Goal: Find specific page/section: Find specific page/section

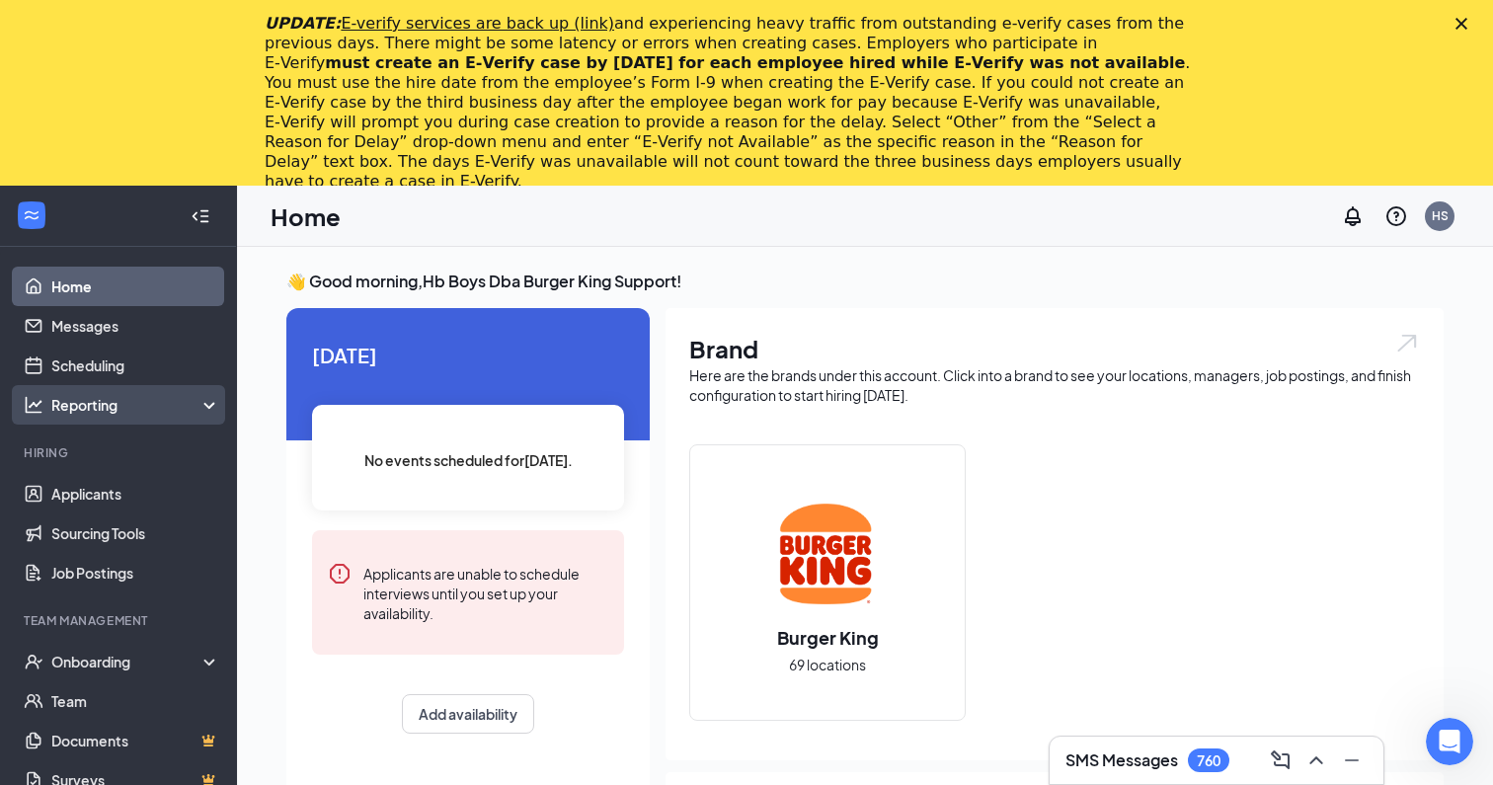
click at [172, 412] on div "Reporting" at bounding box center [136, 405] width 170 height 20
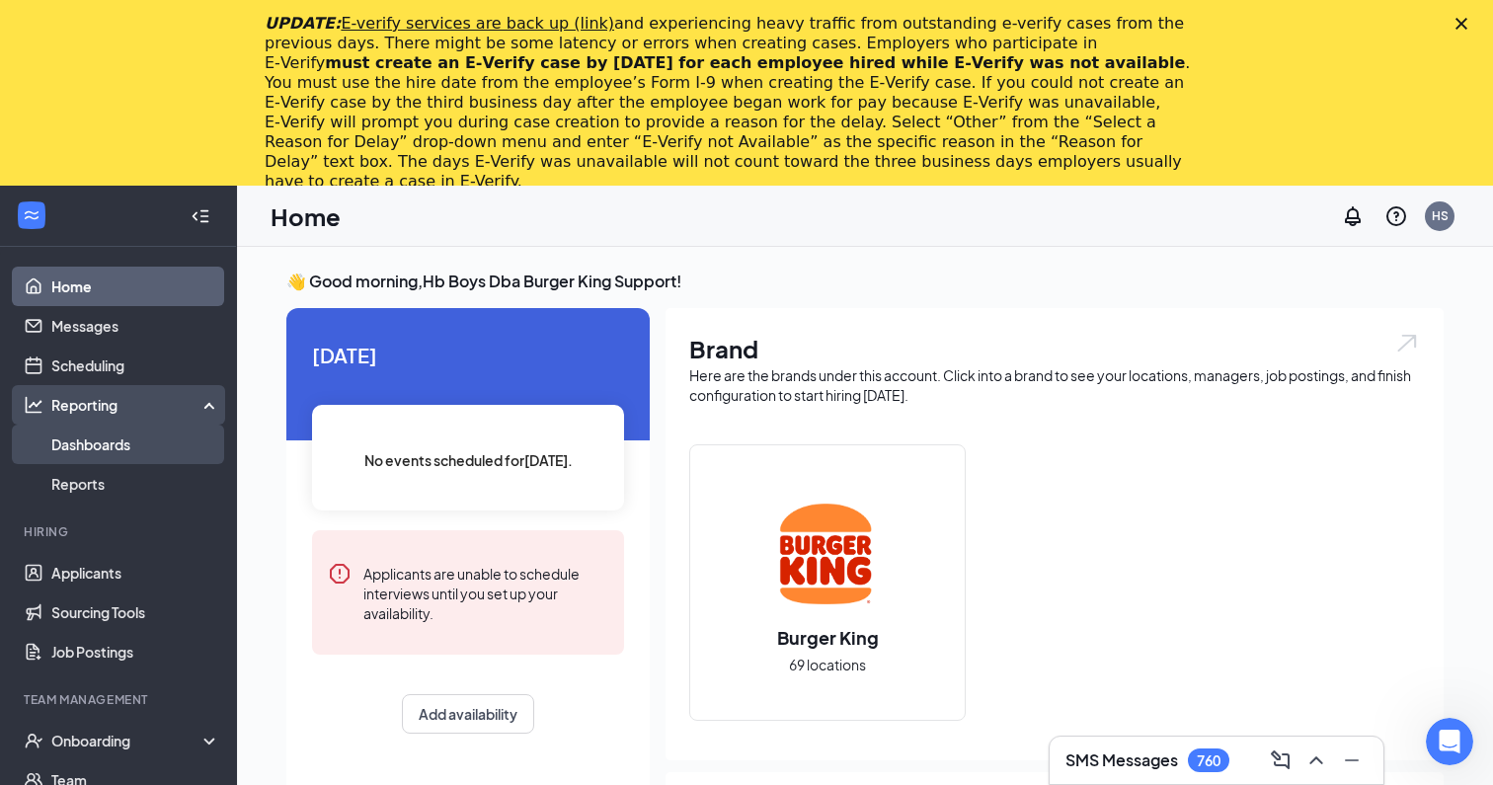
click at [143, 440] on link "Dashboards" at bounding box center [135, 443] width 169 height 39
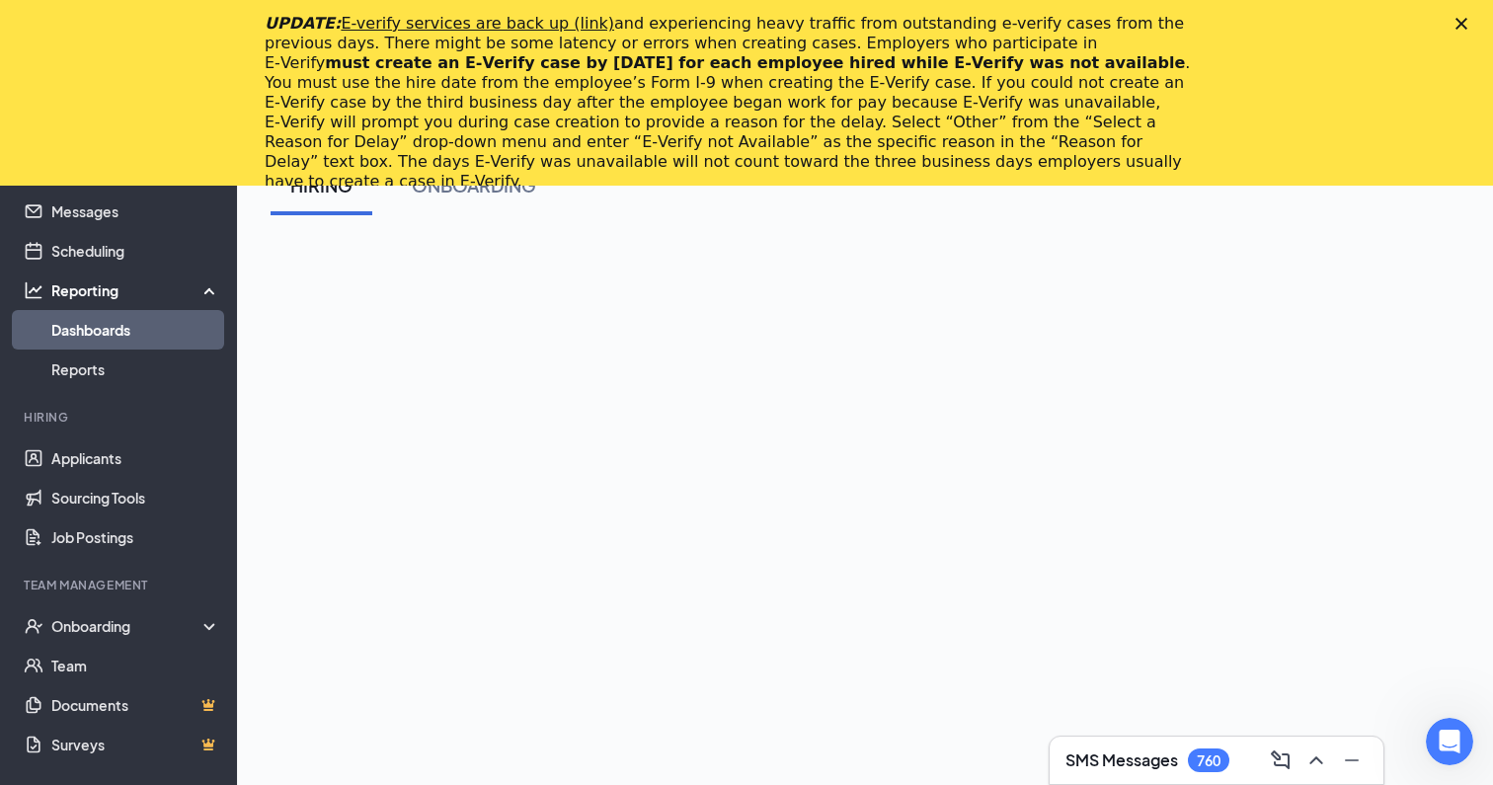
scroll to position [128, 0]
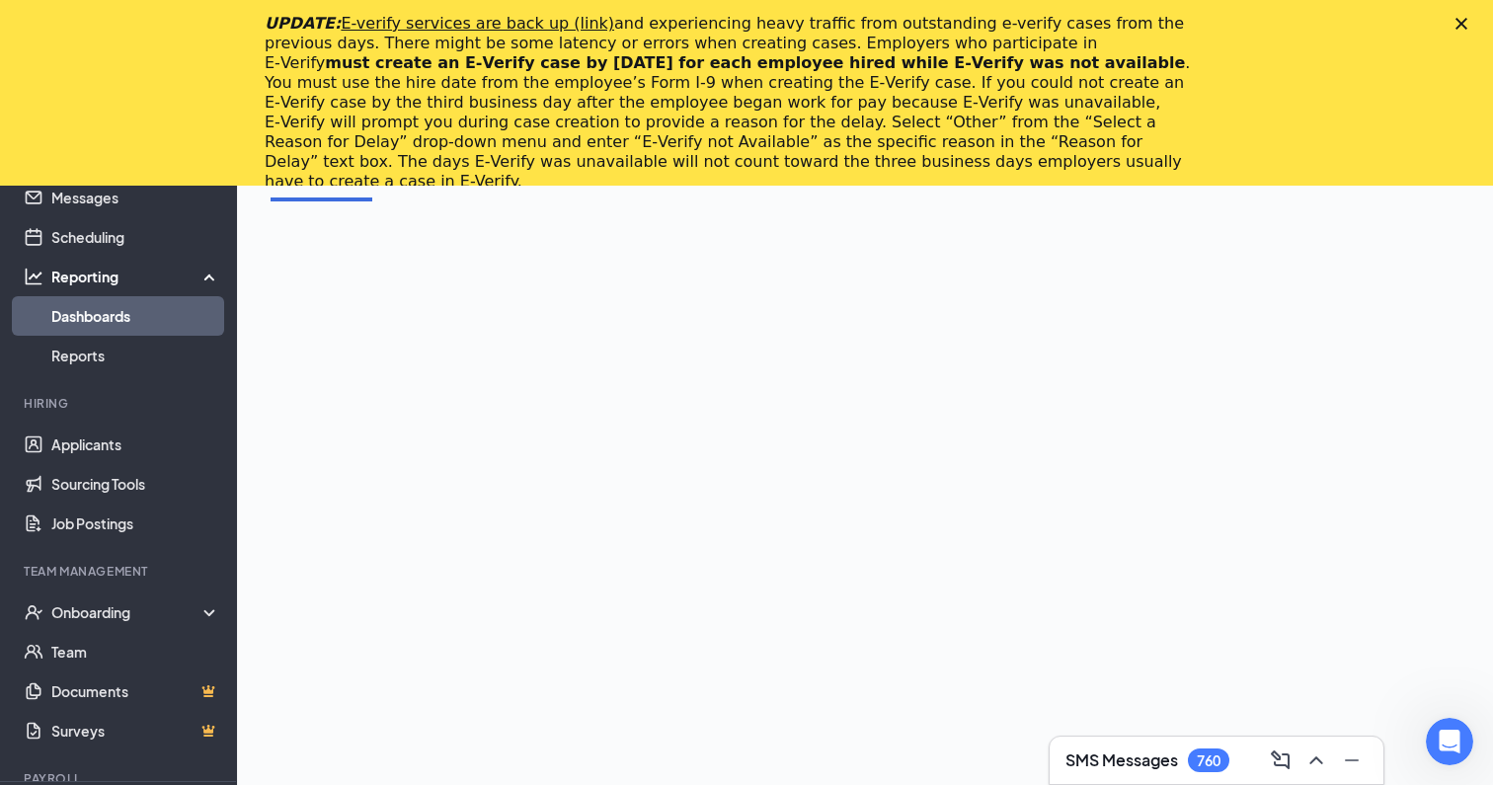
click at [1454, 24] on div "UPDATE: E-verify services are back up (link) and experiencing heavy traffic fro…" at bounding box center [746, 103] width 1493 height 190
click at [1458, 28] on icon "Close" at bounding box center [1461, 24] width 12 height 12
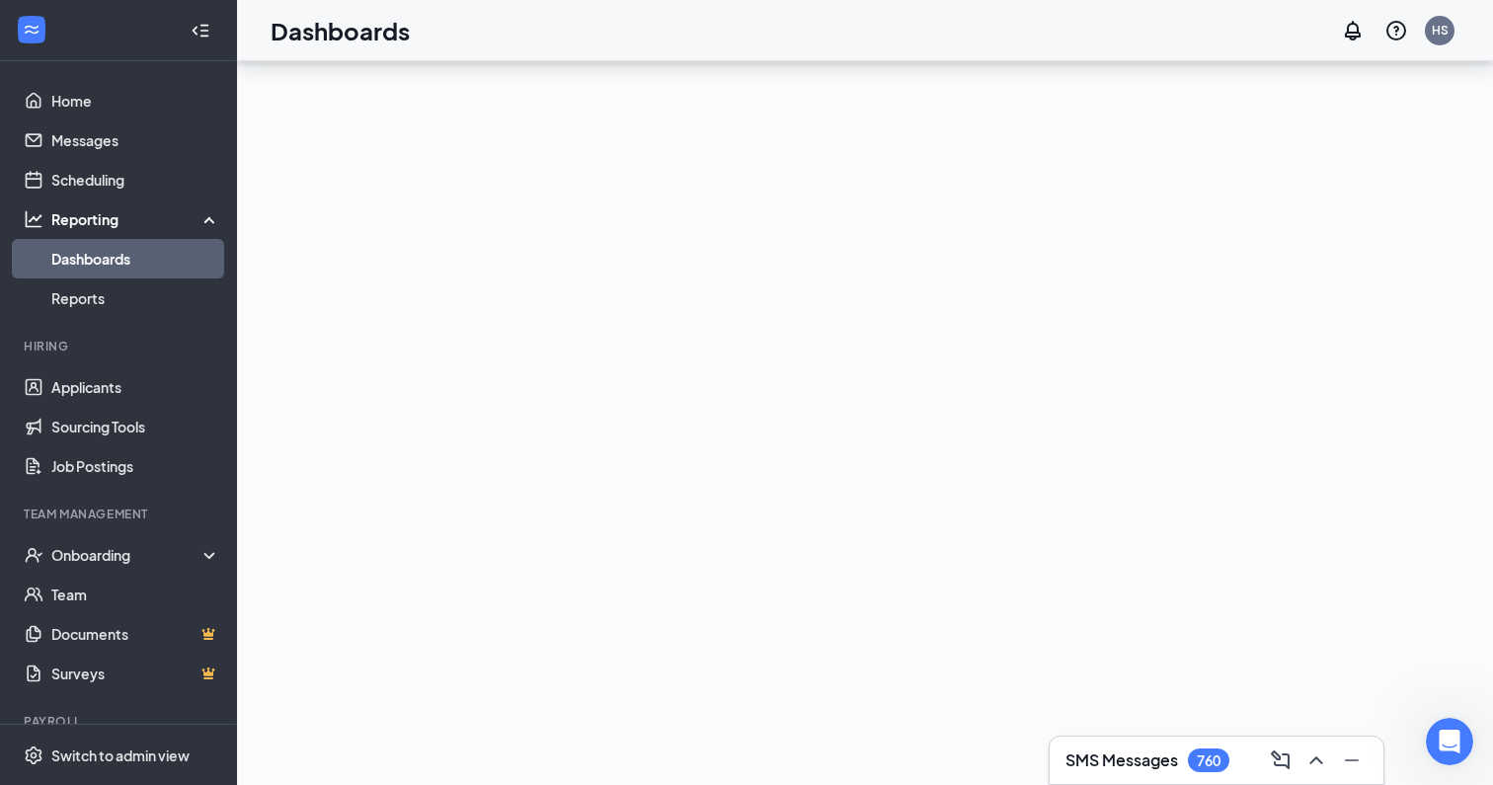
scroll to position [191, 0]
click at [97, 749] on div "Switch to admin view" at bounding box center [120, 755] width 138 height 20
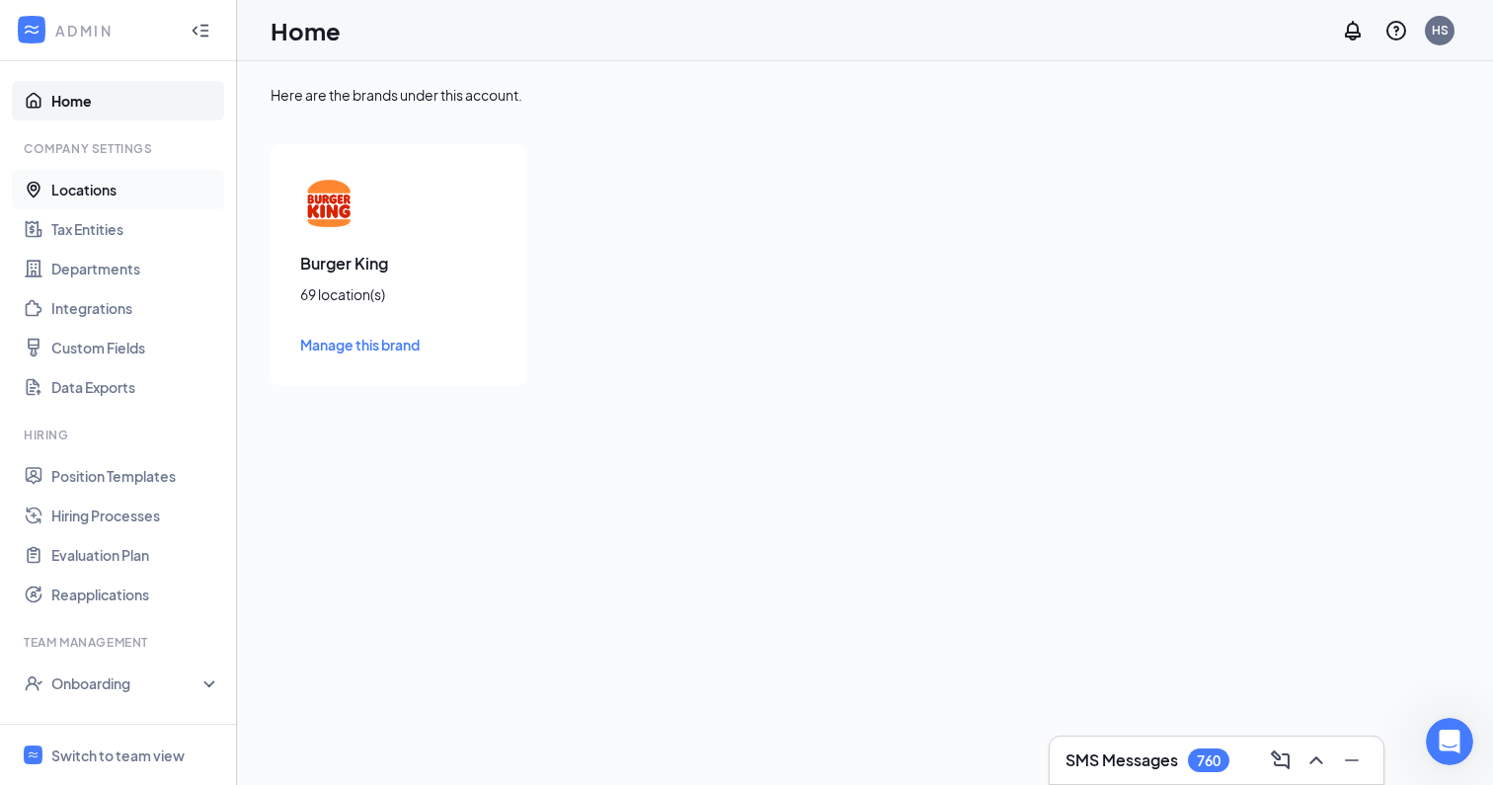
click at [85, 192] on link "Locations" at bounding box center [135, 189] width 169 height 39
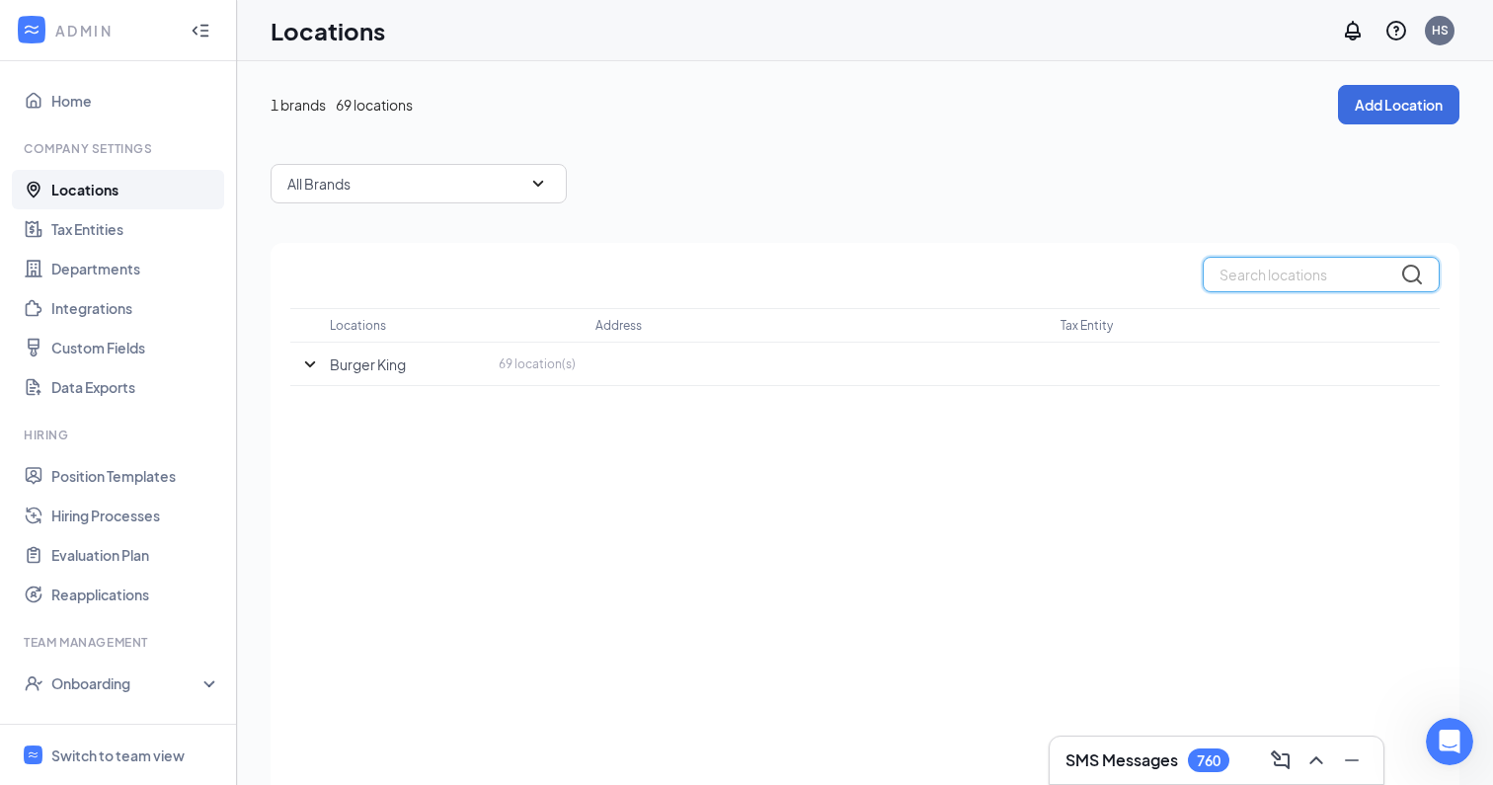
click at [1225, 270] on input "text" at bounding box center [1320, 275] width 237 height 36
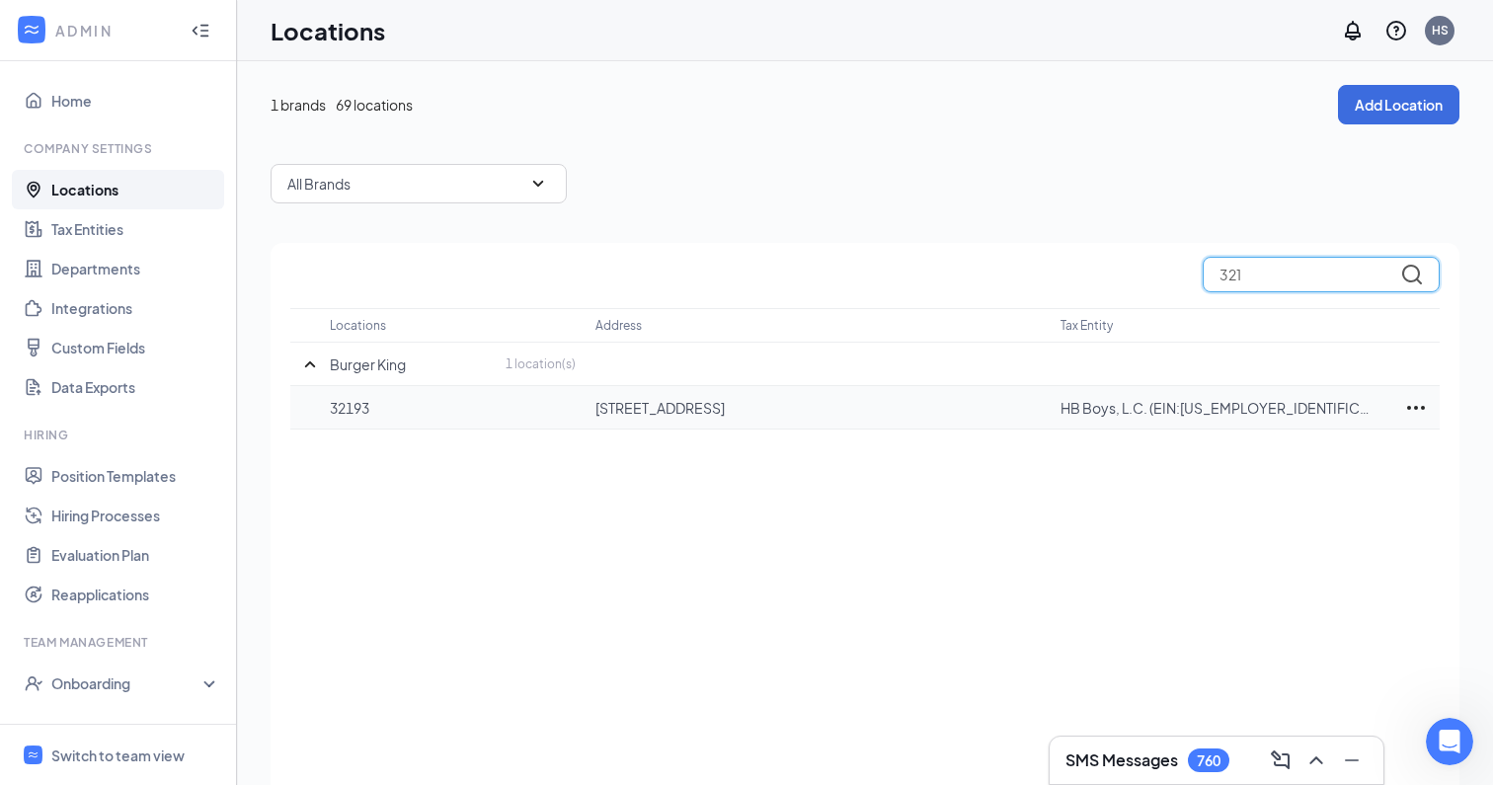
type input "321"
click at [1417, 406] on icon "Ellipses" at bounding box center [1416, 408] width 24 height 24
click at [1143, 482] on div "321 Locations Address Tax Entity Burger King 1 location(s) 32193 [STREET_ADDRES…" at bounding box center [864, 541] width 1188 height 597
click at [117, 759] on div "Switch to team view" at bounding box center [117, 755] width 133 height 20
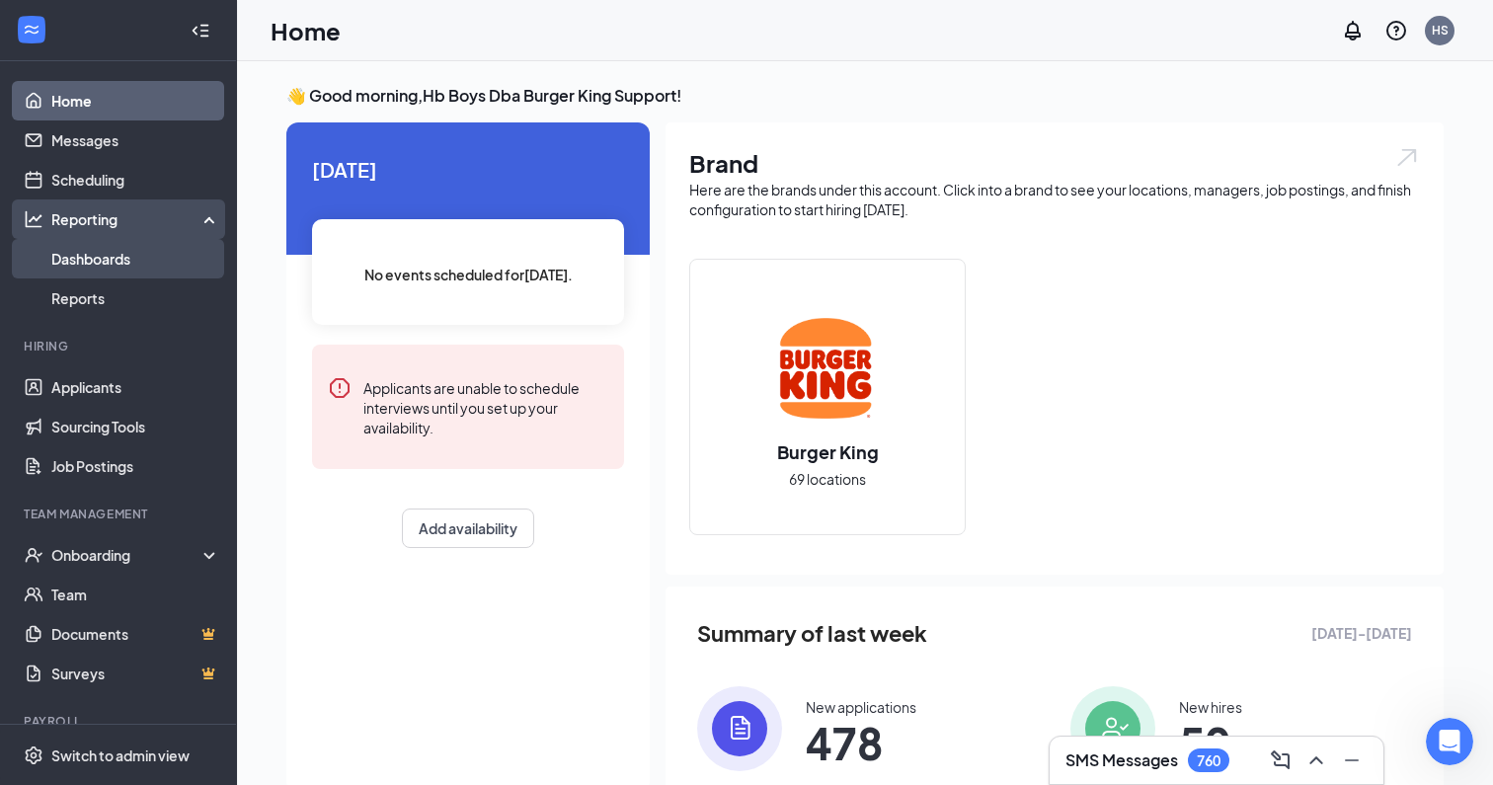
click at [108, 264] on link "Dashboards" at bounding box center [135, 258] width 169 height 39
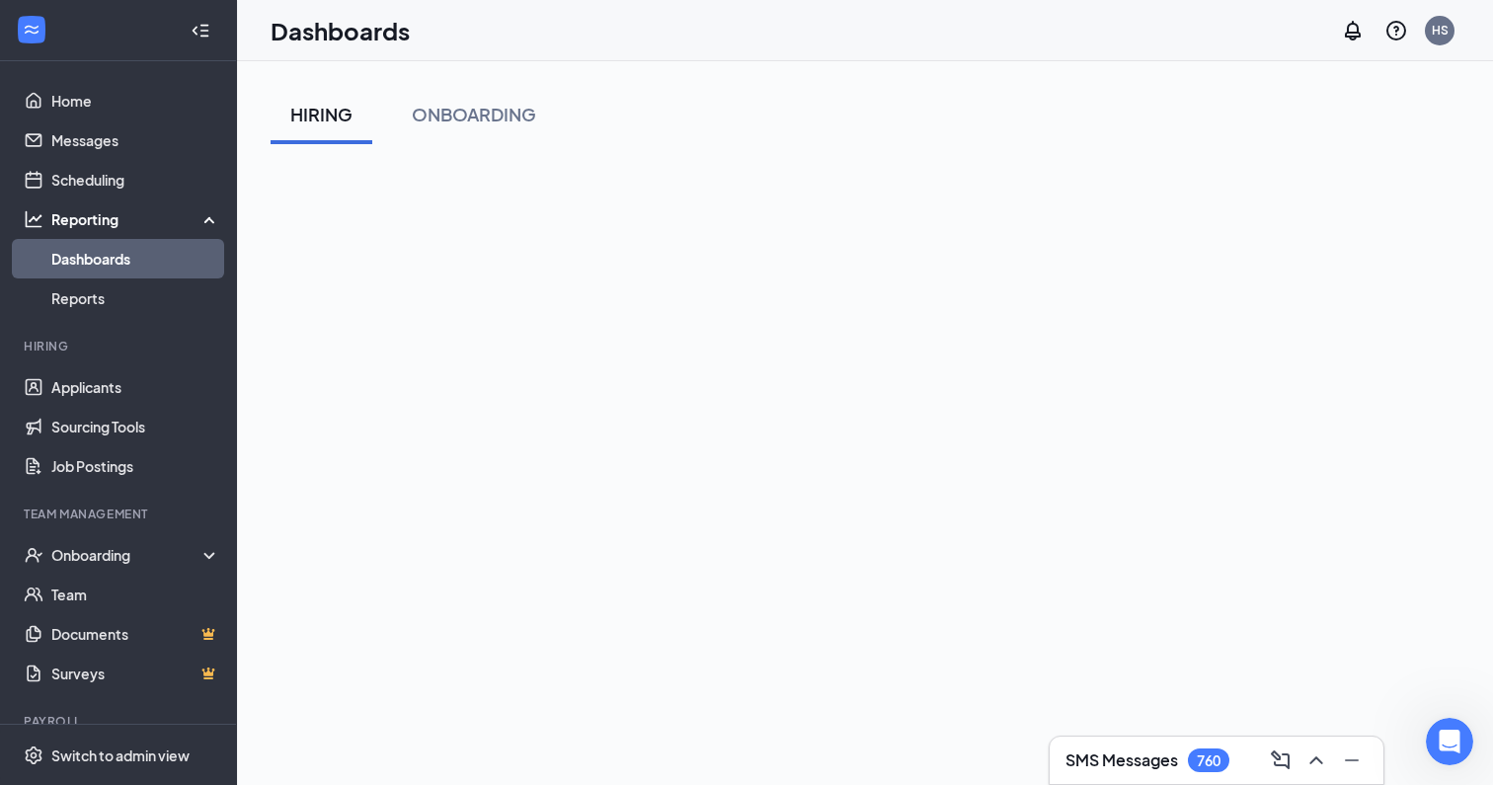
click at [720, 147] on div "HIRING ONBOARDING" at bounding box center [864, 519] width 1188 height 868
